Goal: Transaction & Acquisition: Purchase product/service

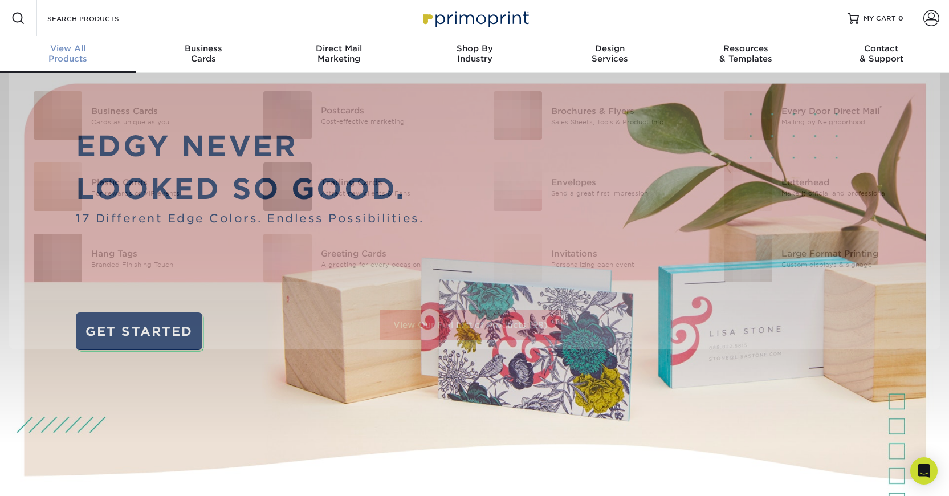
click at [70, 58] on div "View All Products" at bounding box center [68, 53] width 136 height 21
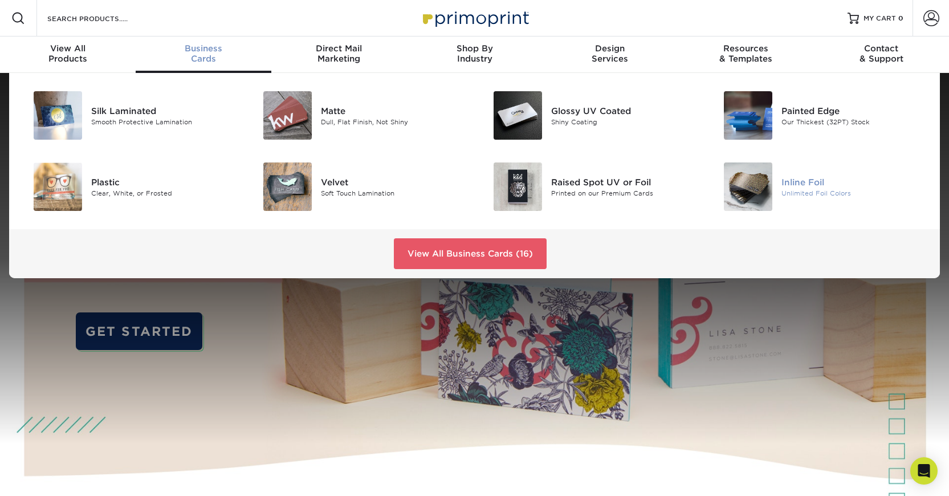
click at [766, 189] on img at bounding box center [748, 186] width 48 height 48
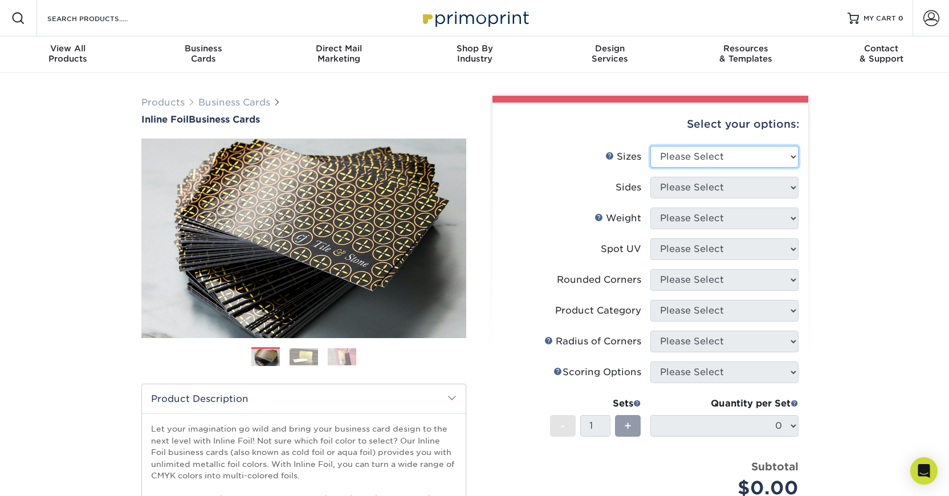
click option "Please Select" at bounding box center [0, 0] width 0 height 0
click at [847, 175] on div "Products Business Cards Inline Foil Business Cards Previous Next" at bounding box center [474, 377] width 949 height 609
click at [347, 352] on img at bounding box center [342, 357] width 29 height 18
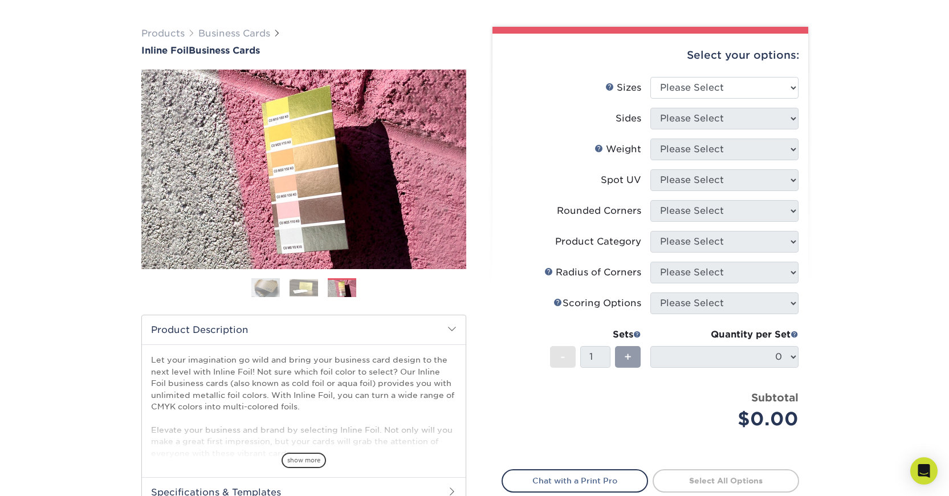
scroll to position [70, 0]
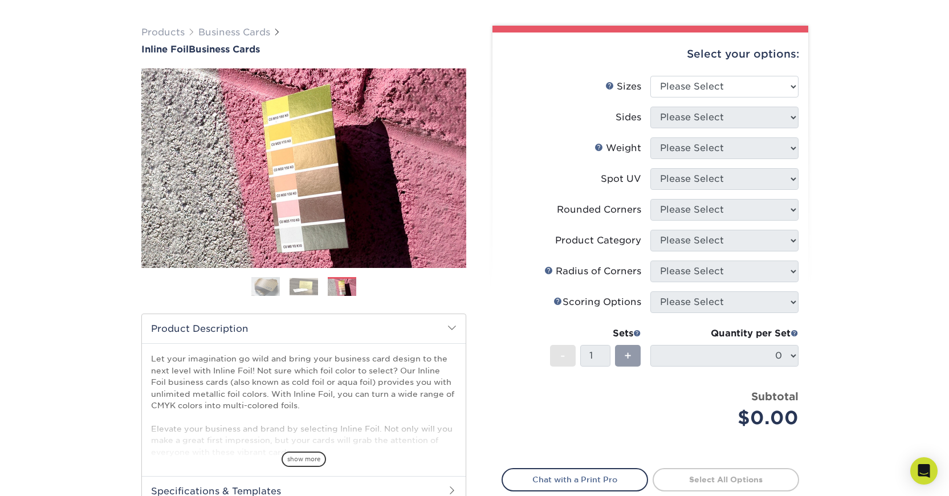
click at [306, 451] on div "show more" at bounding box center [304, 439] width 306 height 55
click at [310, 462] on span "show more" at bounding box center [304, 458] width 44 height 15
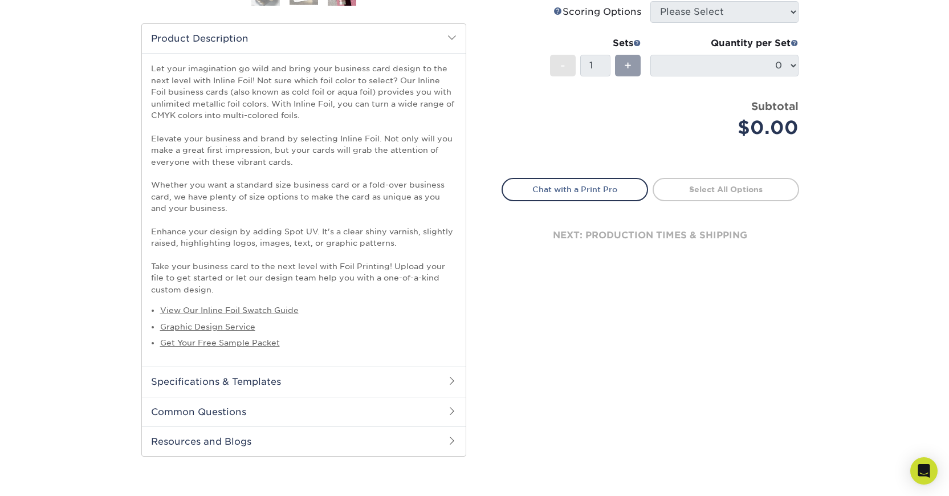
click at [484, 412] on div "Select your options: Sizes Help Sizes Please Select 1.5" x 3.5" - Mini -" at bounding box center [646, 102] width 342 height 735
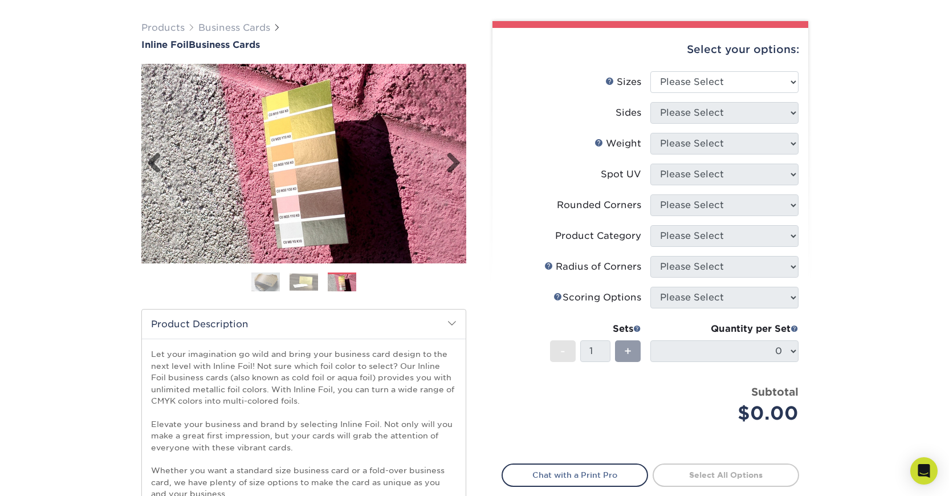
scroll to position [0, 0]
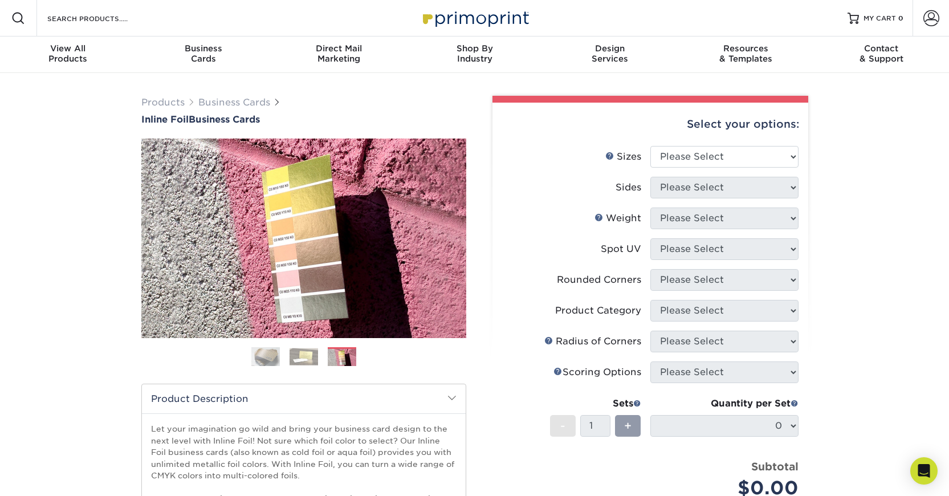
click at [456, 22] on img at bounding box center [475, 18] width 114 height 25
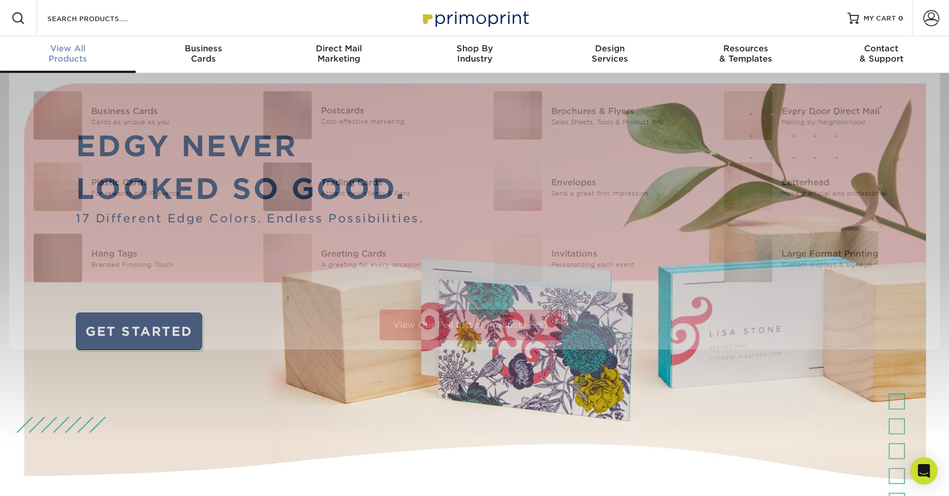
click at [66, 48] on span "View All" at bounding box center [68, 48] width 136 height 10
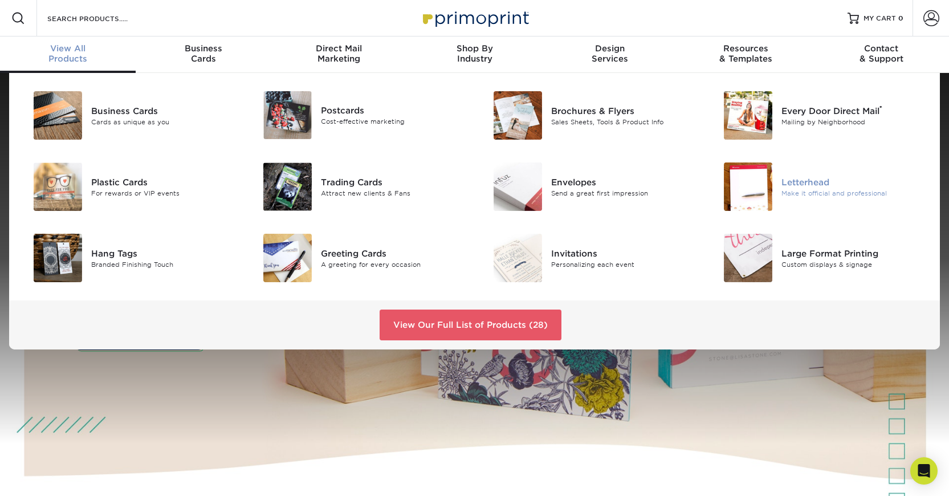
click at [759, 194] on img at bounding box center [748, 186] width 48 height 48
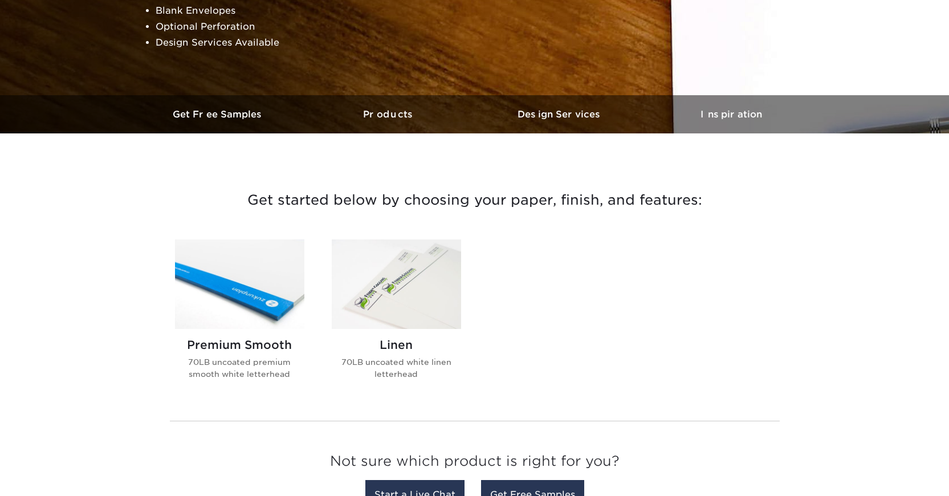
scroll to position [267, 0]
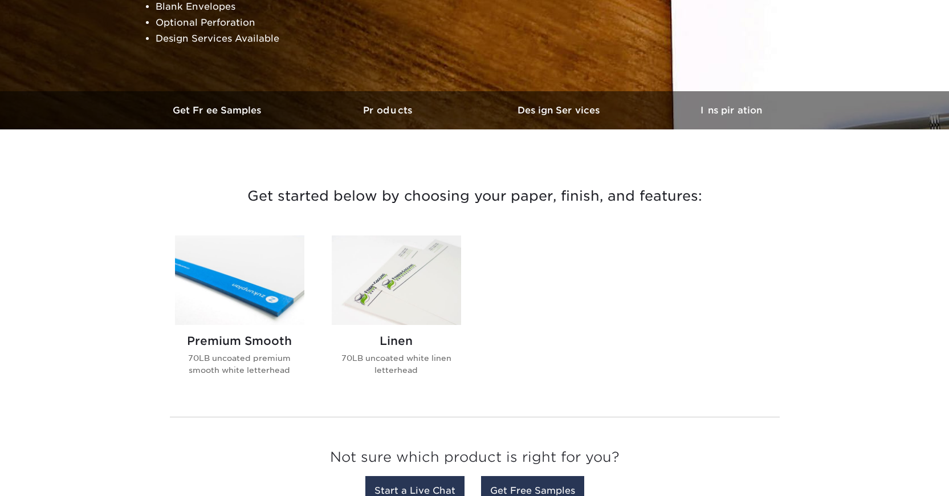
click at [405, 281] on img at bounding box center [396, 279] width 129 height 89
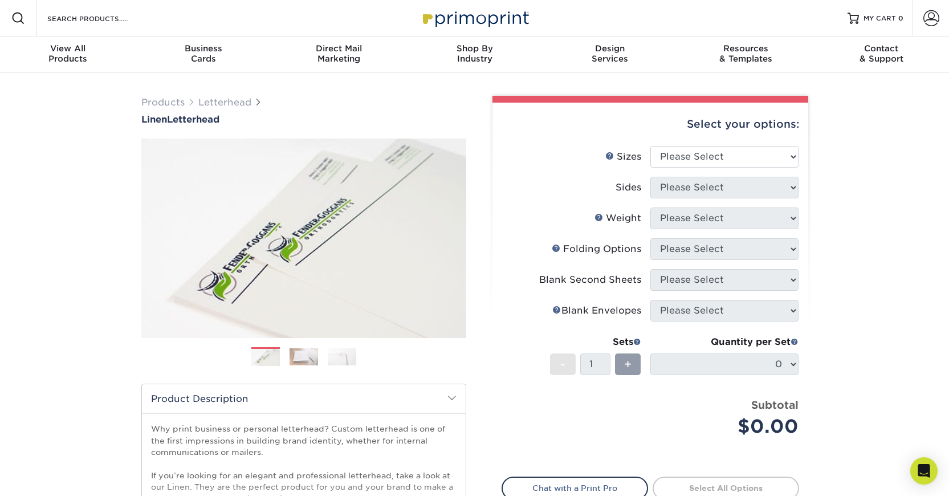
click at [192, 77] on div "Products Letterhead Linen Letterhead Next" at bounding box center [474, 377] width 949 height 609
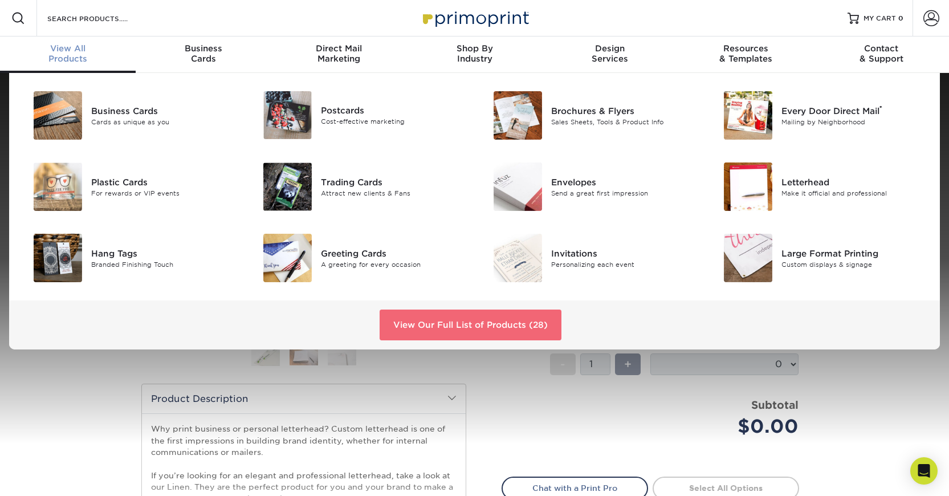
click at [503, 316] on link "View Our Full List of Products (28)" at bounding box center [471, 325] width 182 height 31
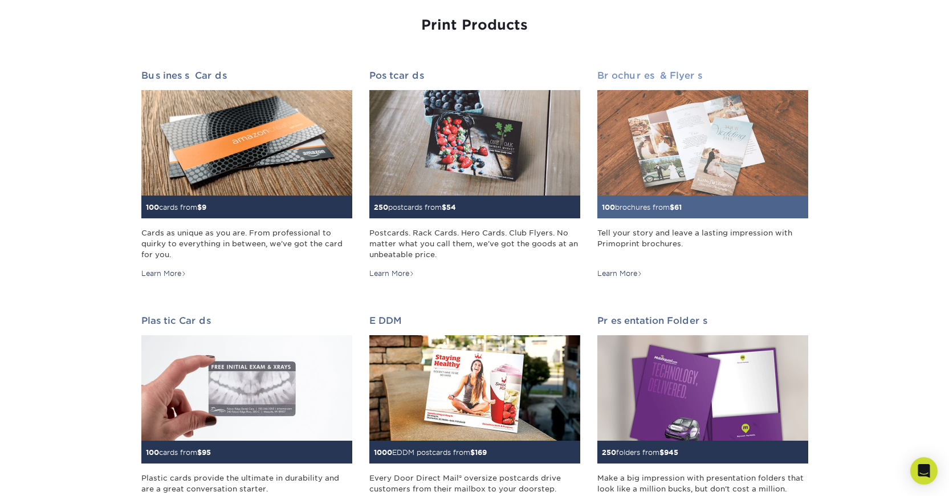
scroll to position [143, 0]
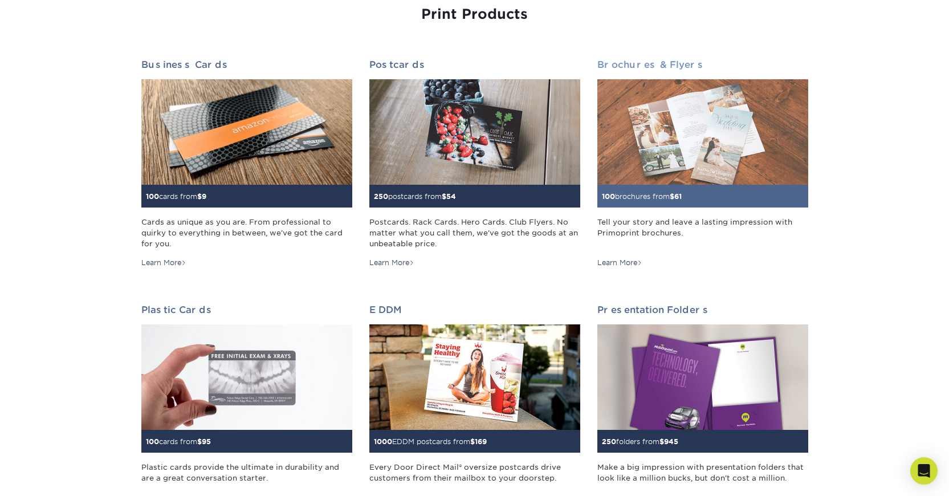
click at [674, 157] on img at bounding box center [702, 131] width 211 height 105
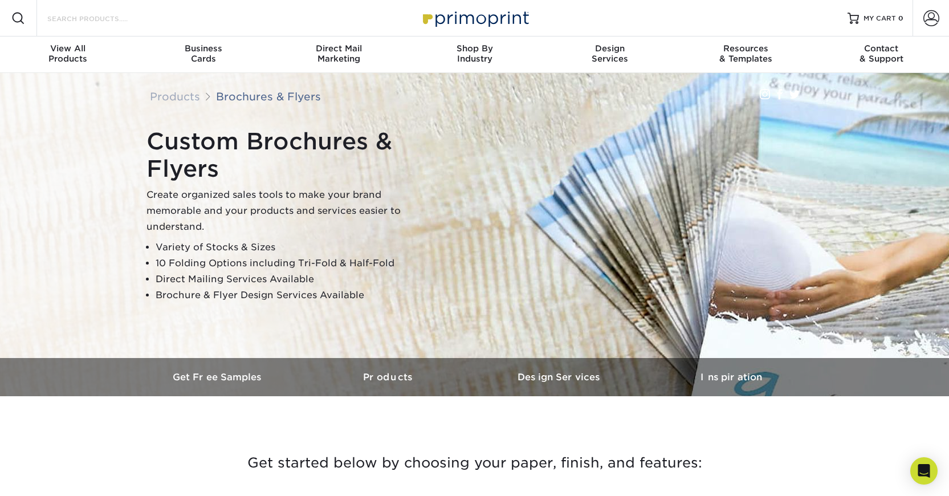
click at [57, 16] on input "Search Products" at bounding box center [101, 18] width 111 height 14
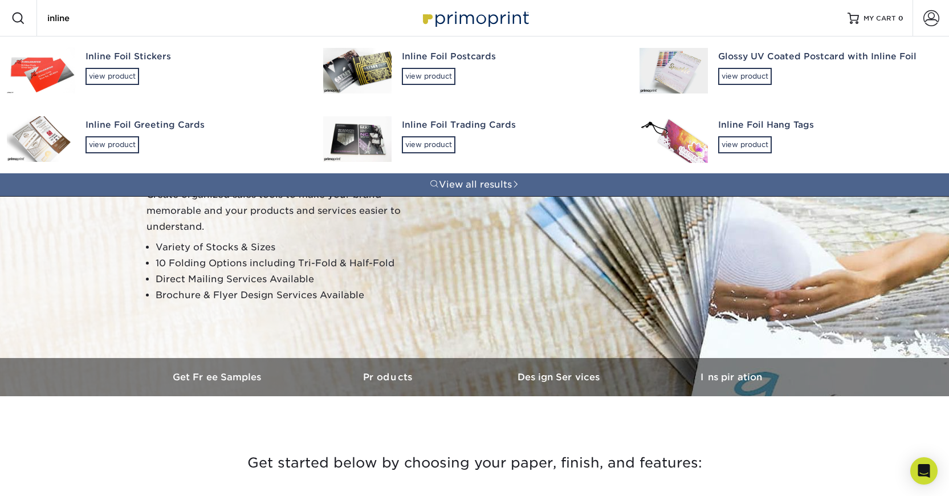
type input "inline"
click at [739, 59] on div "Glossy UV Coated Postcard with Inline Foil" at bounding box center [826, 56] width 217 height 13
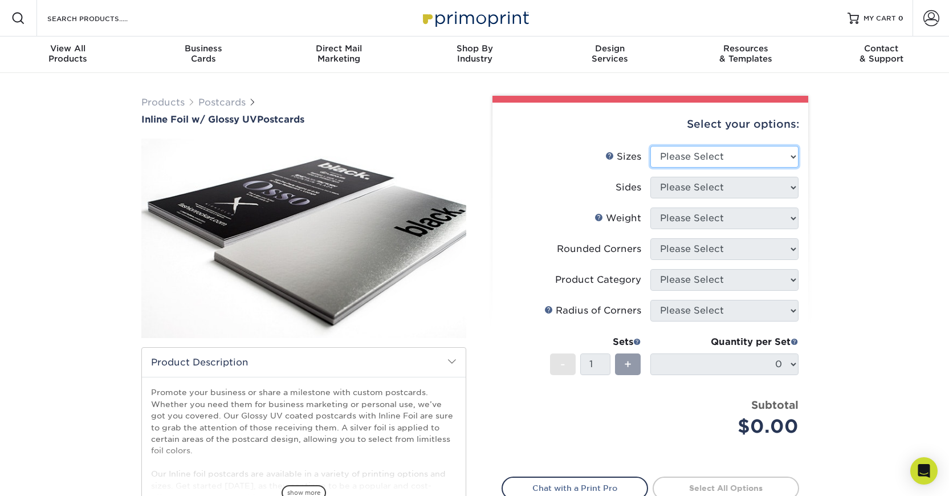
select select "8.50x11.00"
click option "8.5" x 11"" at bounding box center [0, 0] width 0 height 0
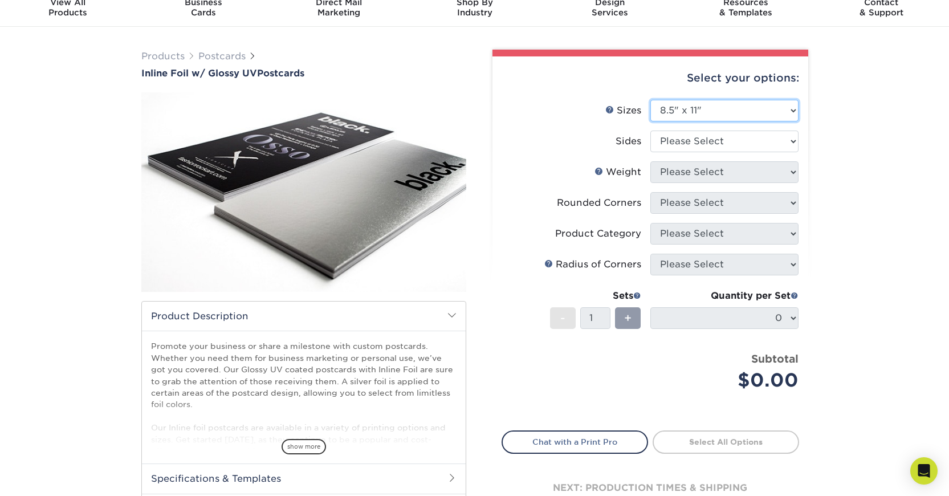
scroll to position [47, 0]
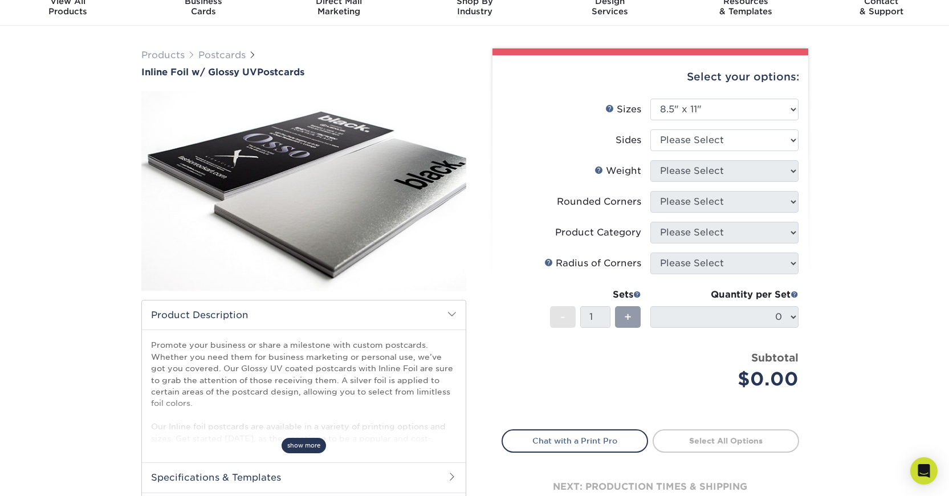
click at [314, 444] on span "show more" at bounding box center [304, 445] width 44 height 15
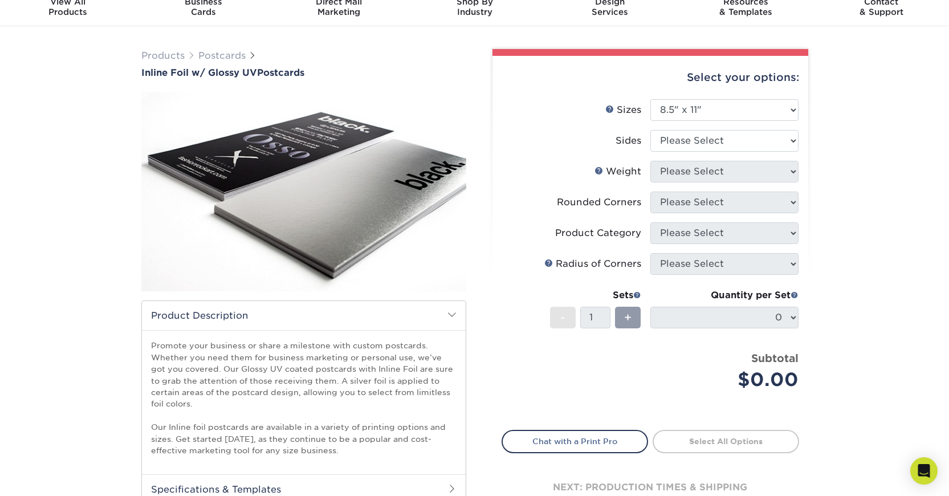
scroll to position [15, 0]
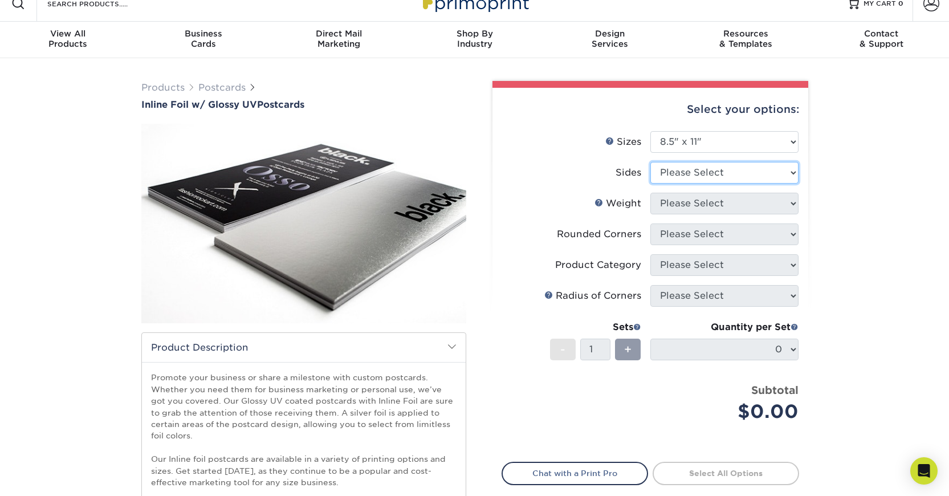
select select "a75ac2f1-9911-48d6-841d-245b5ac08f27"
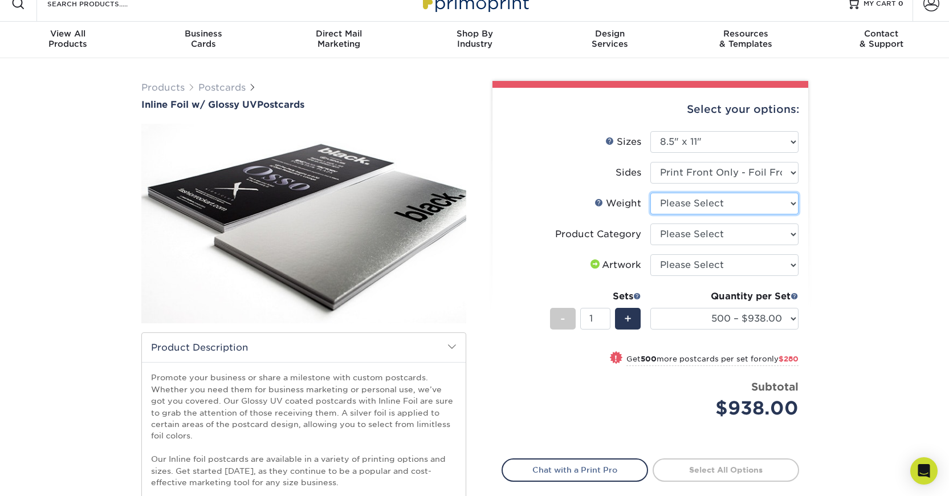
select select "16PT"
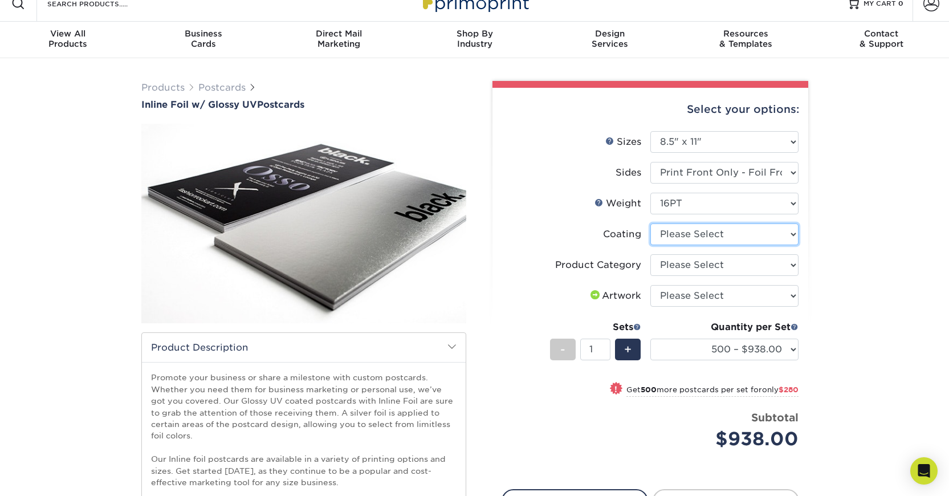
select select "ae367451-b2b8-45df-a344-0f05b6a12993"
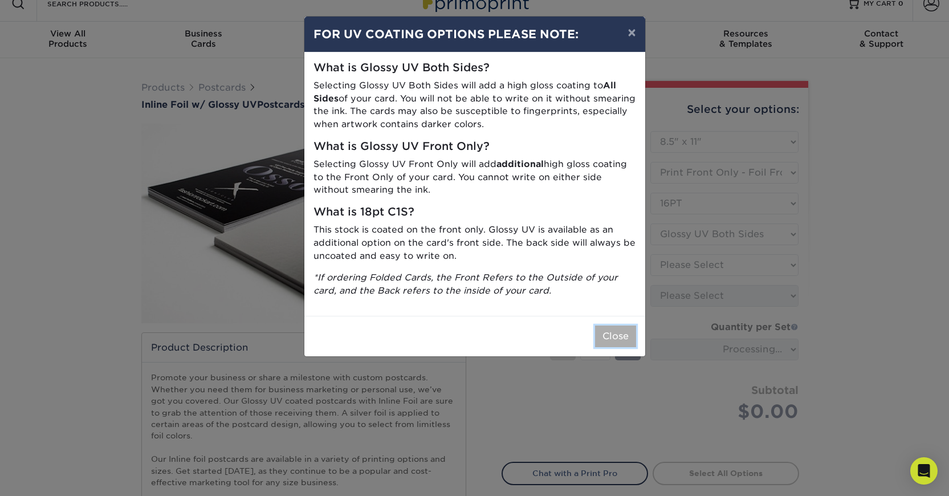
click at [610, 331] on button "Close" at bounding box center [615, 336] width 41 height 22
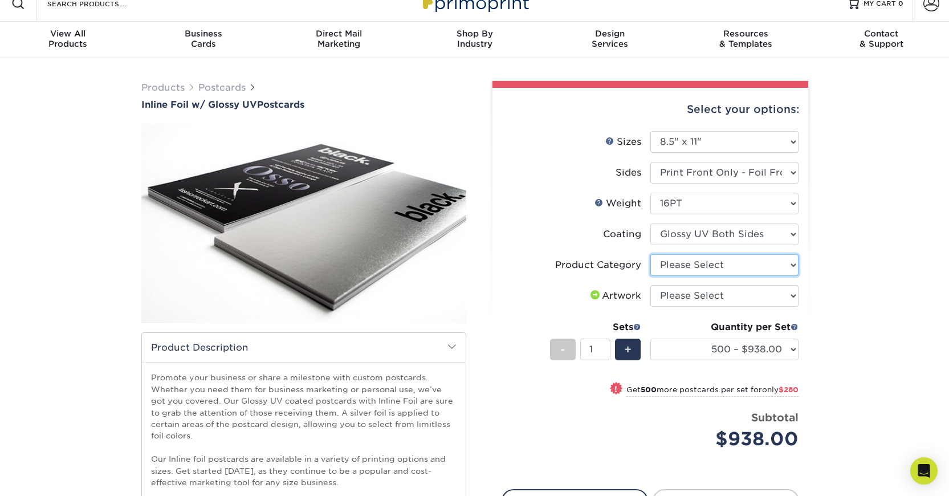
select select "eddd4a87-9082-47bb-843b-3bca55f6c842"
click option "Sell Sheets" at bounding box center [0, 0] width 0 height 0
select select "upload"
click option "I will upload files" at bounding box center [0, 0] width 0 height 0
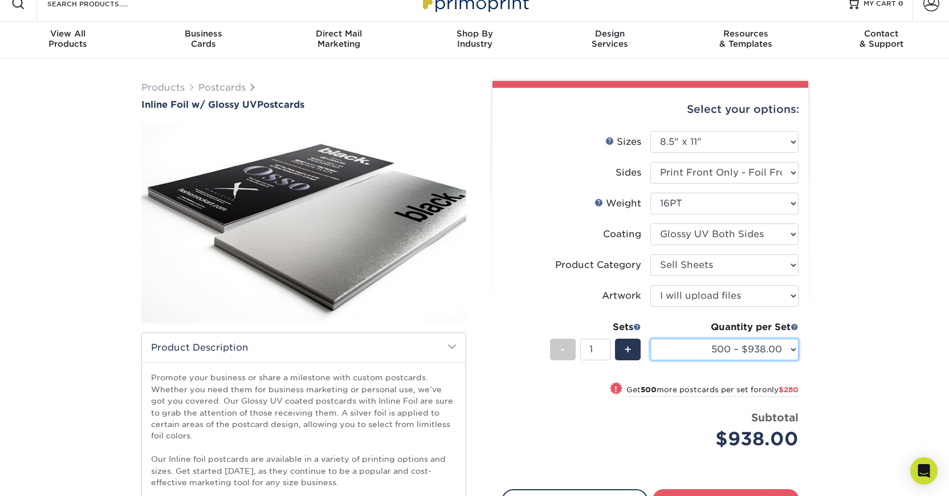
click option "500 – $938.00" at bounding box center [0, 0] width 0 height 0
click at [895, 286] on div "Products Postcards Inline Foil w/ Glossy UV Postcards show more 500 $" at bounding box center [474, 350] width 949 height 584
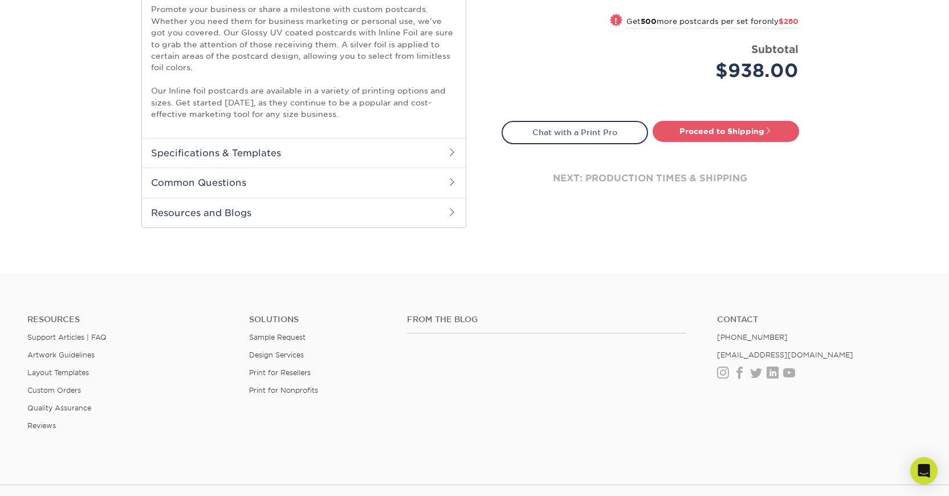
scroll to position [492, 0]
